Goal: Task Accomplishment & Management: Manage account settings

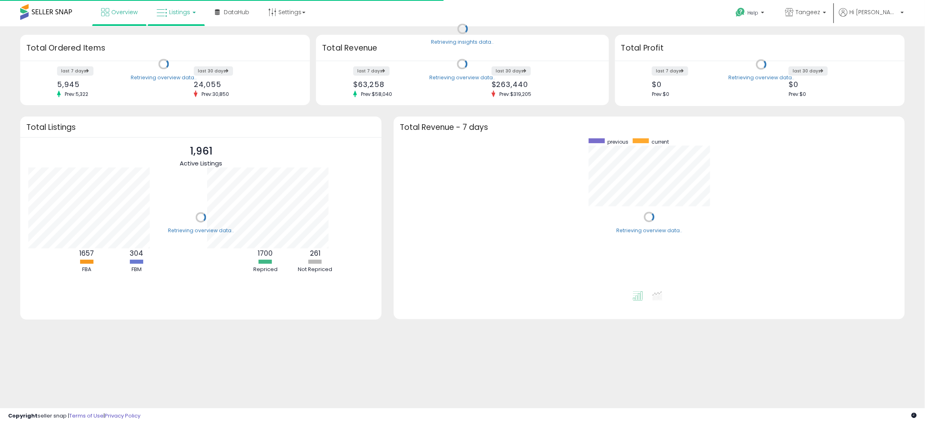
click at [166, 15] on icon at bounding box center [162, 13] width 11 height 11
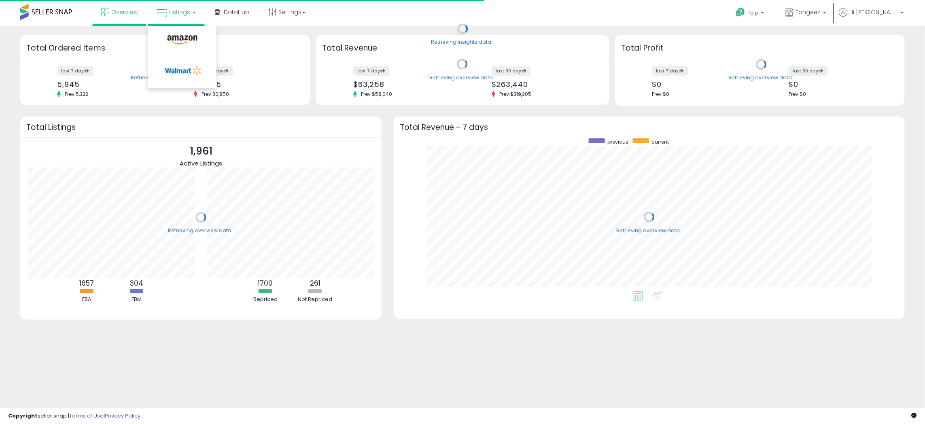
scroll to position [153, 495]
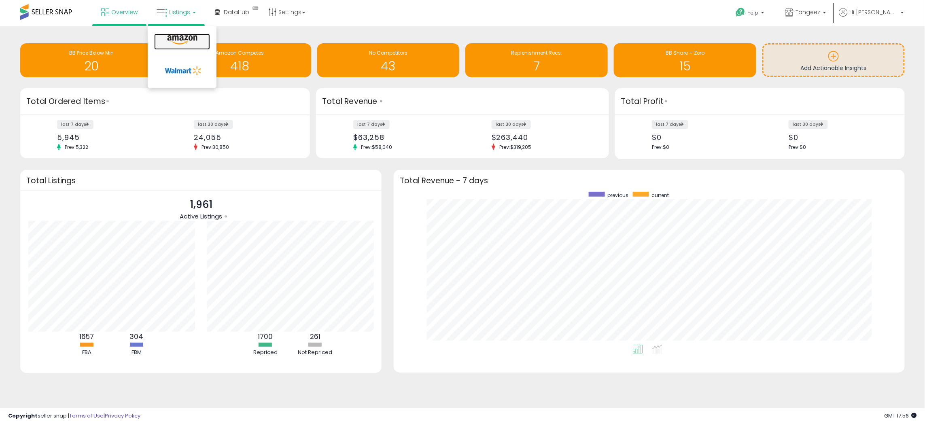
click at [189, 37] on icon at bounding box center [182, 40] width 35 height 11
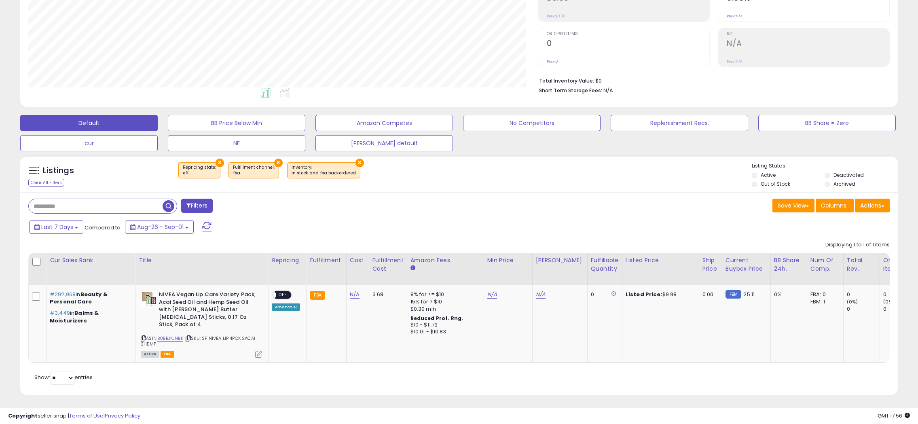
scroll to position [166, 510]
click at [274, 165] on button "×" at bounding box center [278, 163] width 8 height 8
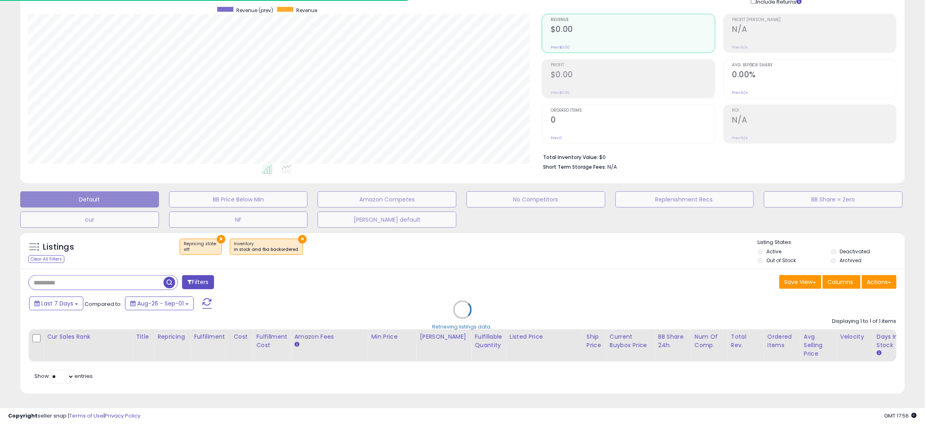
select select "*"
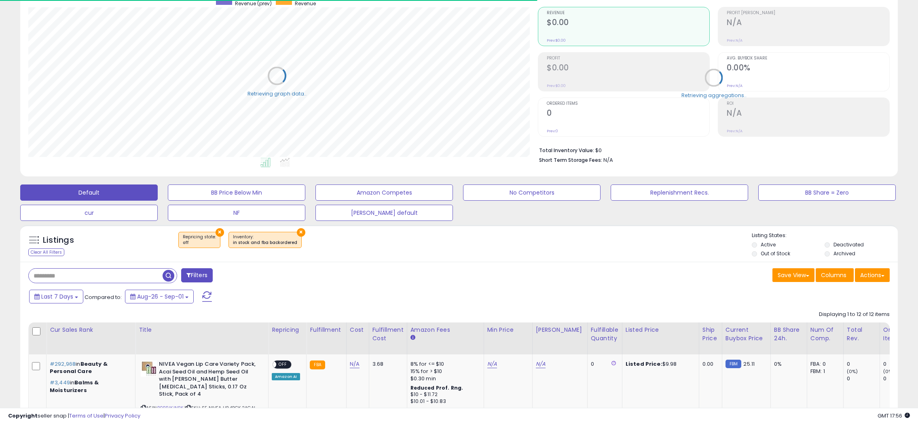
scroll to position [166, 510]
click at [200, 278] on button "Filters" at bounding box center [197, 275] width 32 height 14
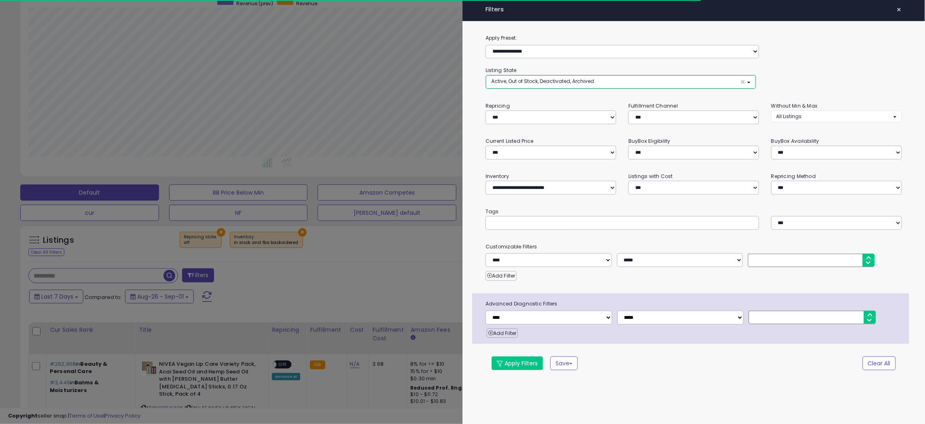
scroll to position [166, 514]
click at [519, 85] on button "Active, Out of Stock, Deactivated, Archived ×" at bounding box center [621, 81] width 270 height 13
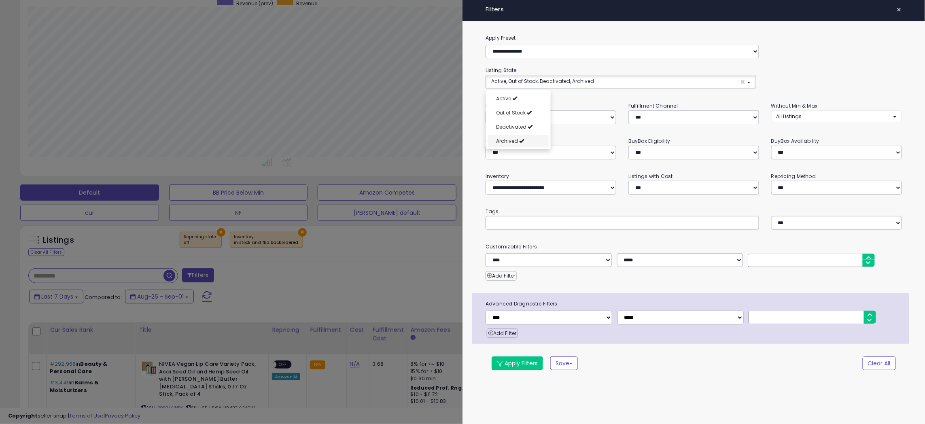
click at [514, 135] on link "Archived" at bounding box center [518, 141] width 61 height 13
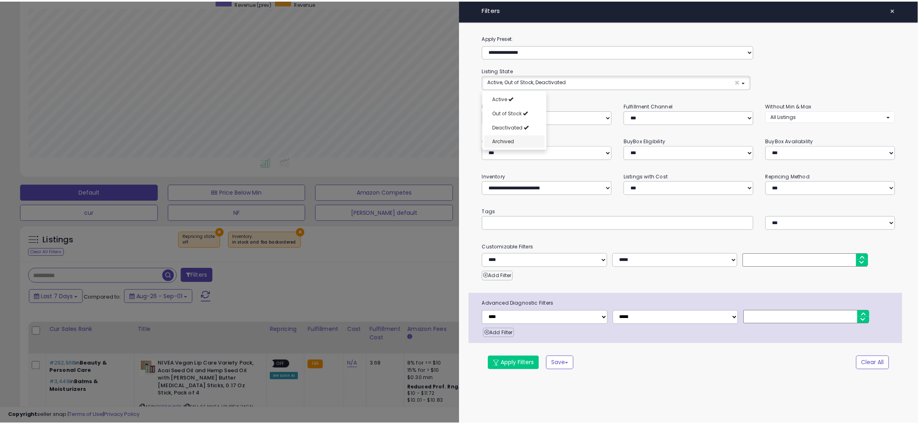
scroll to position [6, 0]
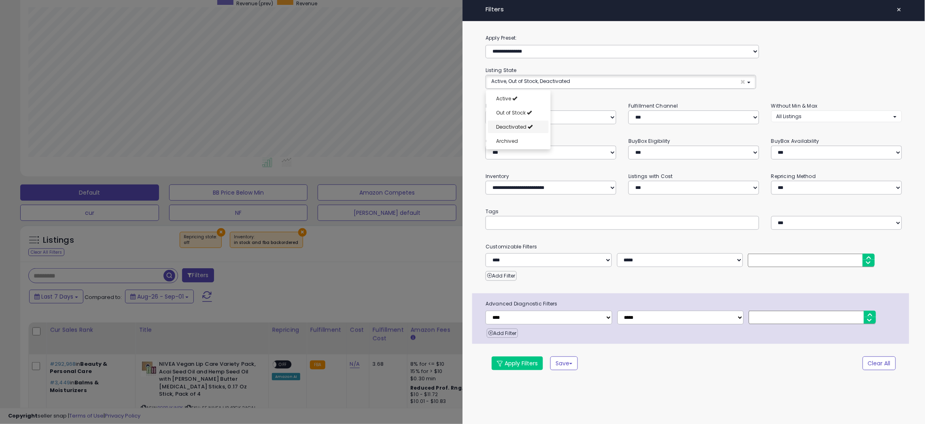
select select "**********"
click at [514, 126] on span "Deactivated" at bounding box center [511, 126] width 30 height 7
click at [525, 366] on button "Apply Filters" at bounding box center [516, 363] width 51 height 14
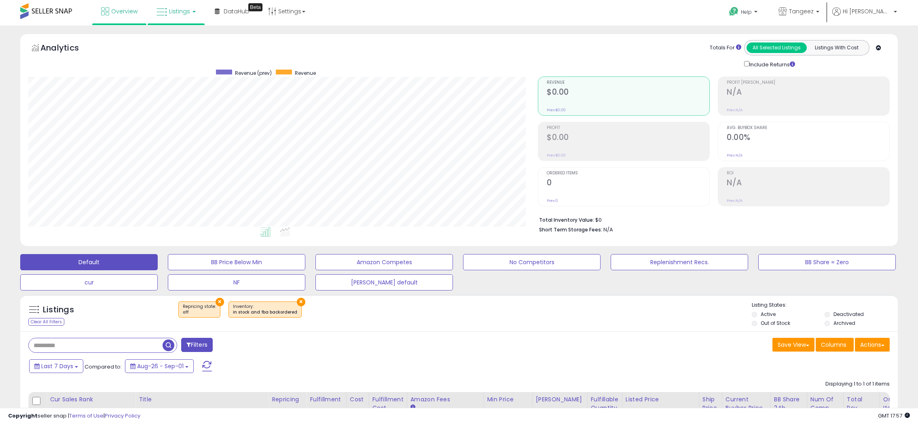
scroll to position [0, 0]
